Goal: Task Accomplishment & Management: Complete application form

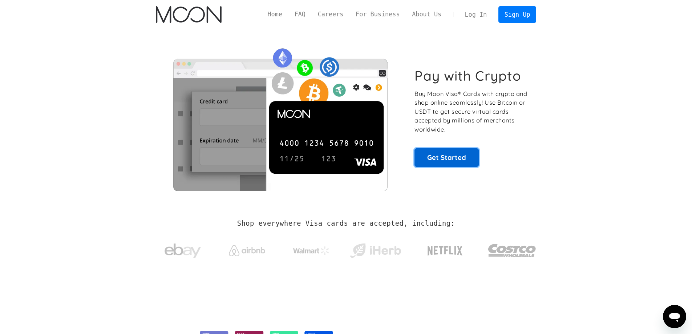
click at [469, 162] on link "Get Started" at bounding box center [446, 157] width 64 height 18
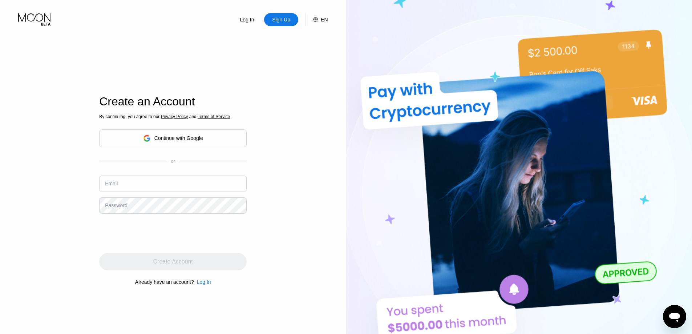
click at [48, 17] on icon at bounding box center [35, 19] width 34 height 13
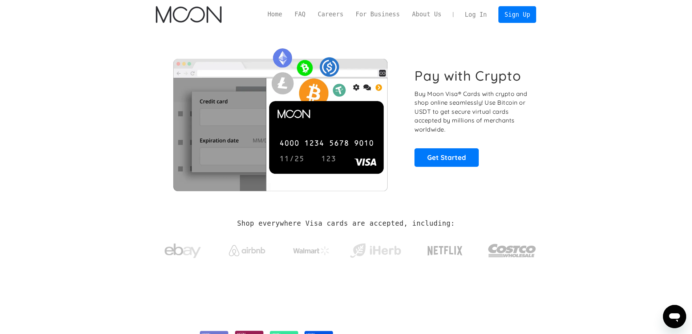
click at [288, 17] on link "Home" at bounding box center [275, 14] width 27 height 9
click at [452, 152] on link "Get Started" at bounding box center [446, 157] width 64 height 18
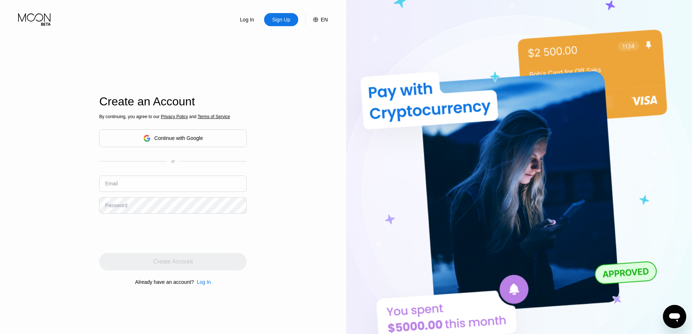
click at [173, 143] on div "Continue with Google" at bounding box center [173, 138] width 60 height 11
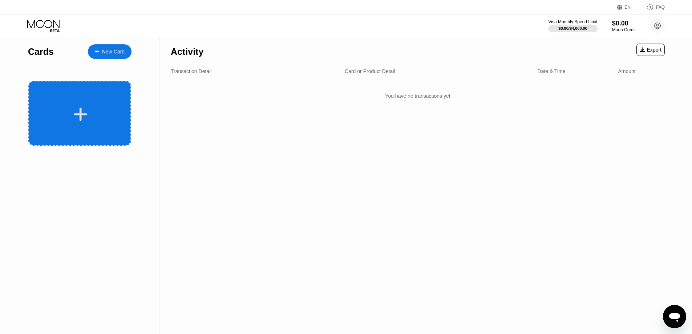
click at [75, 104] on div at bounding box center [79, 113] width 103 height 65
